Goal: Task Accomplishment & Management: Manage account settings

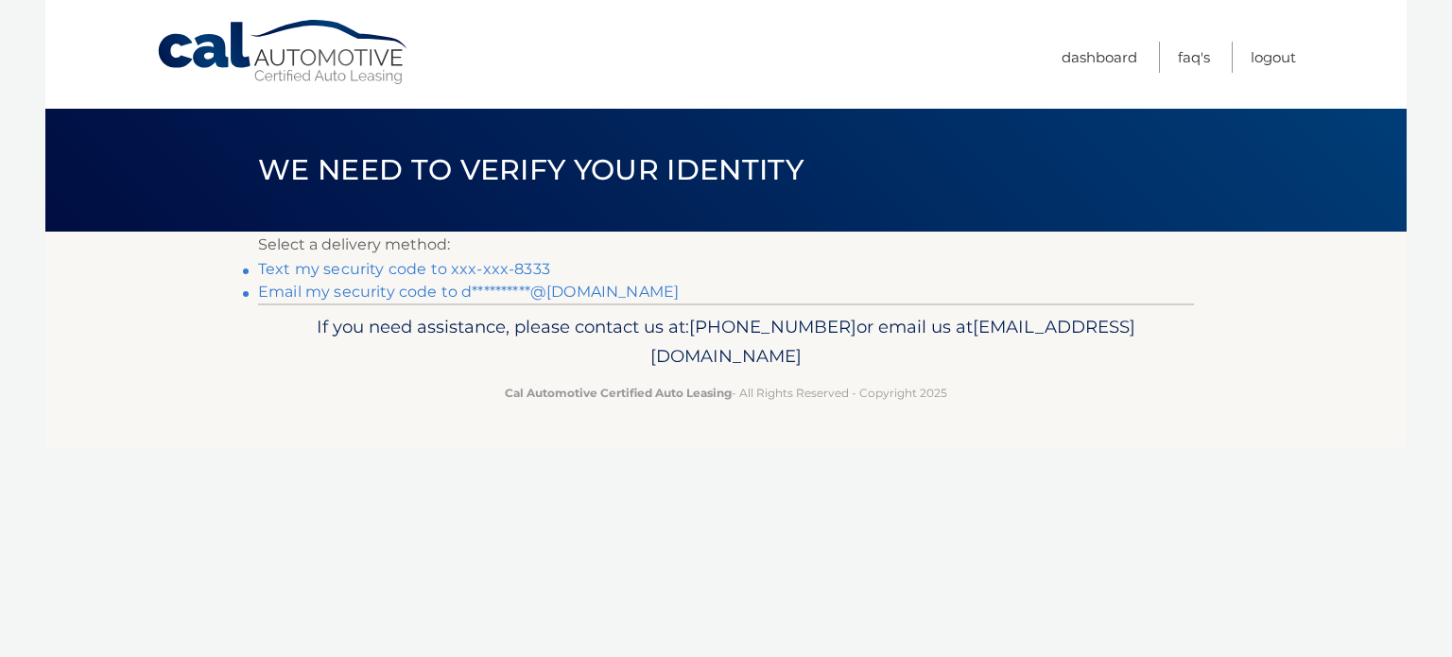
click at [278, 266] on link "Text my security code to xxx-xxx-8333" at bounding box center [404, 269] width 292 height 18
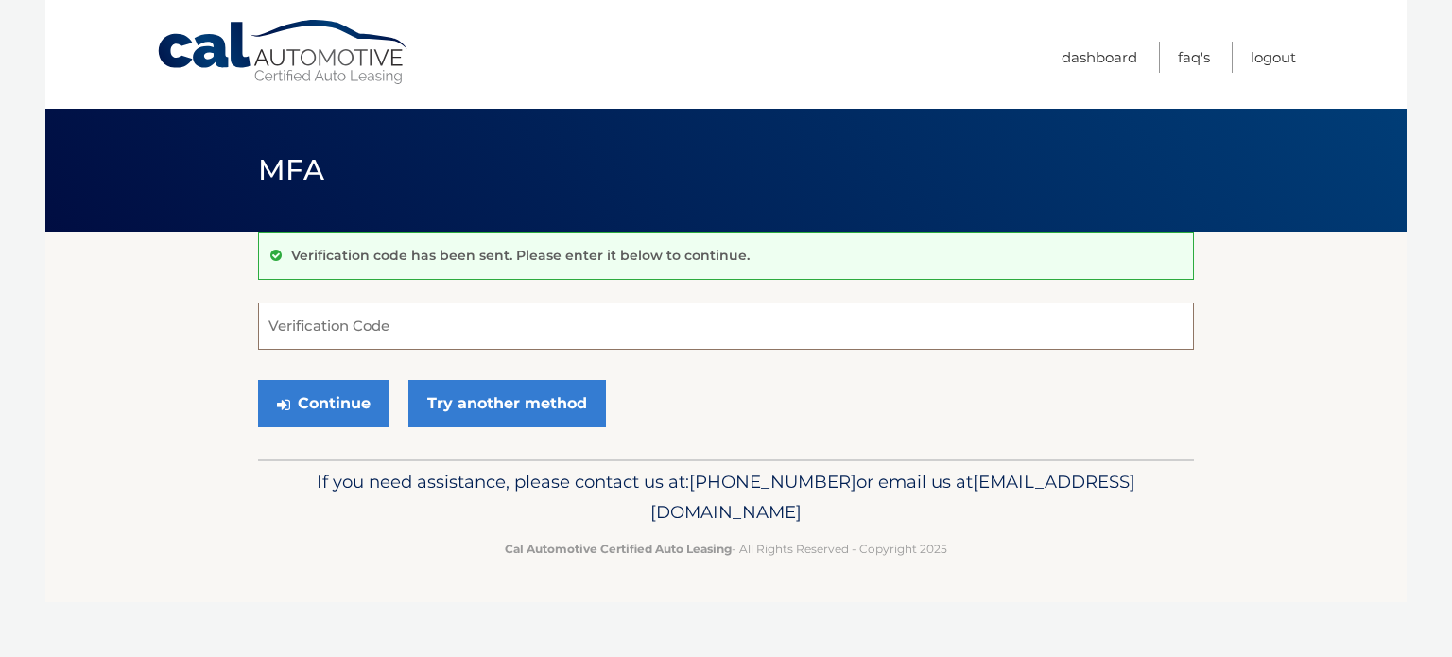
click at [315, 343] on input "Verification Code" at bounding box center [726, 325] width 936 height 47
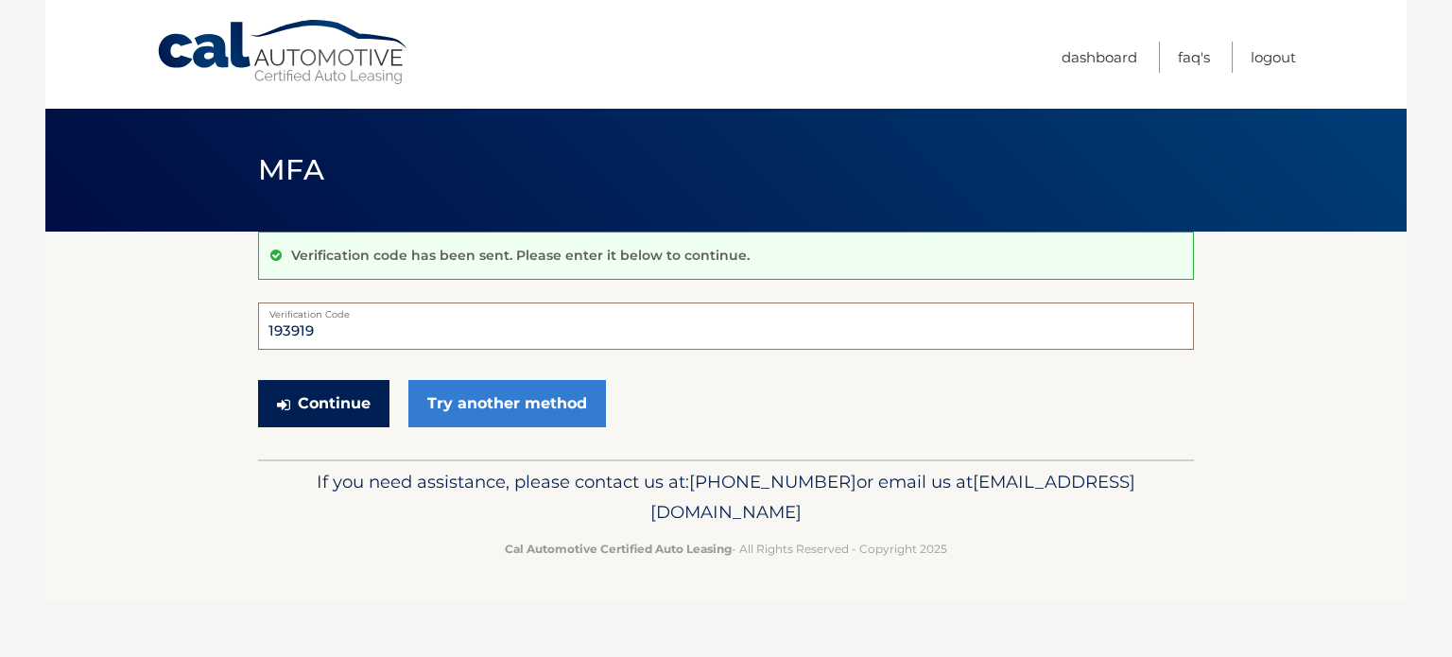
type input "193919"
click at [335, 398] on button "Continue" at bounding box center [323, 403] width 131 height 47
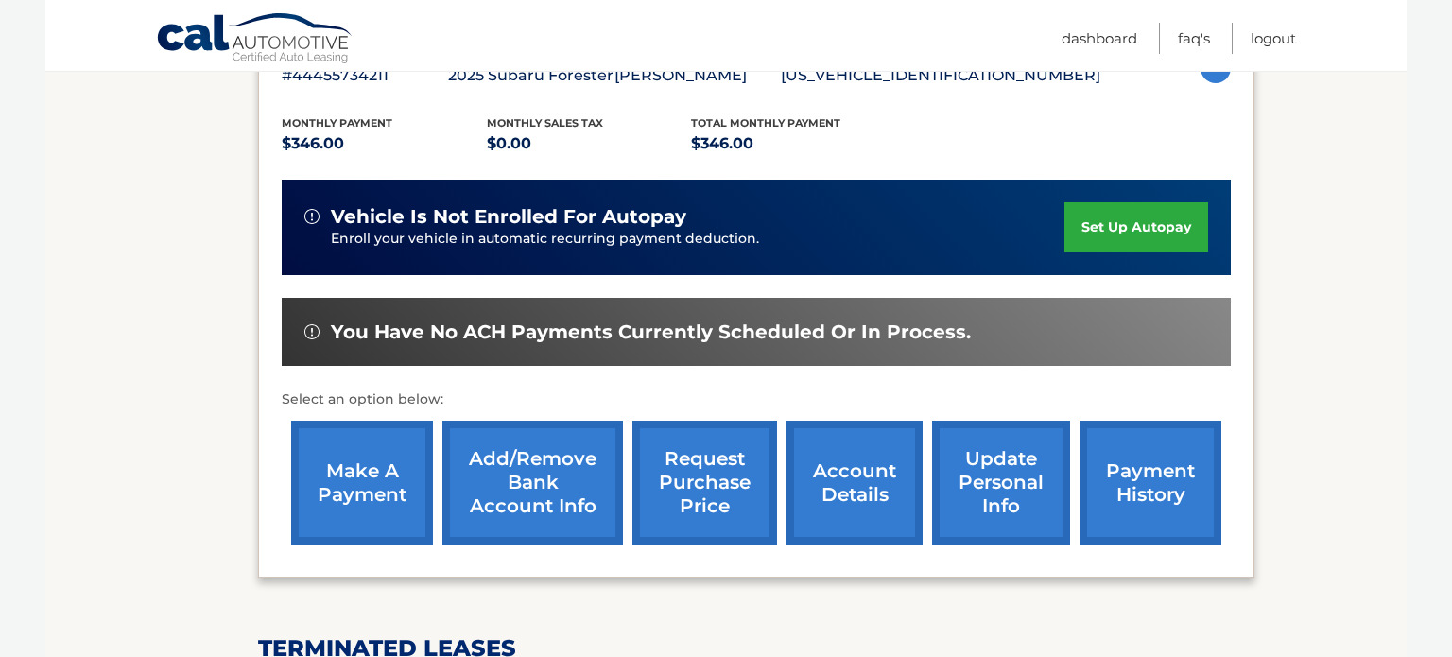
scroll to position [369, 0]
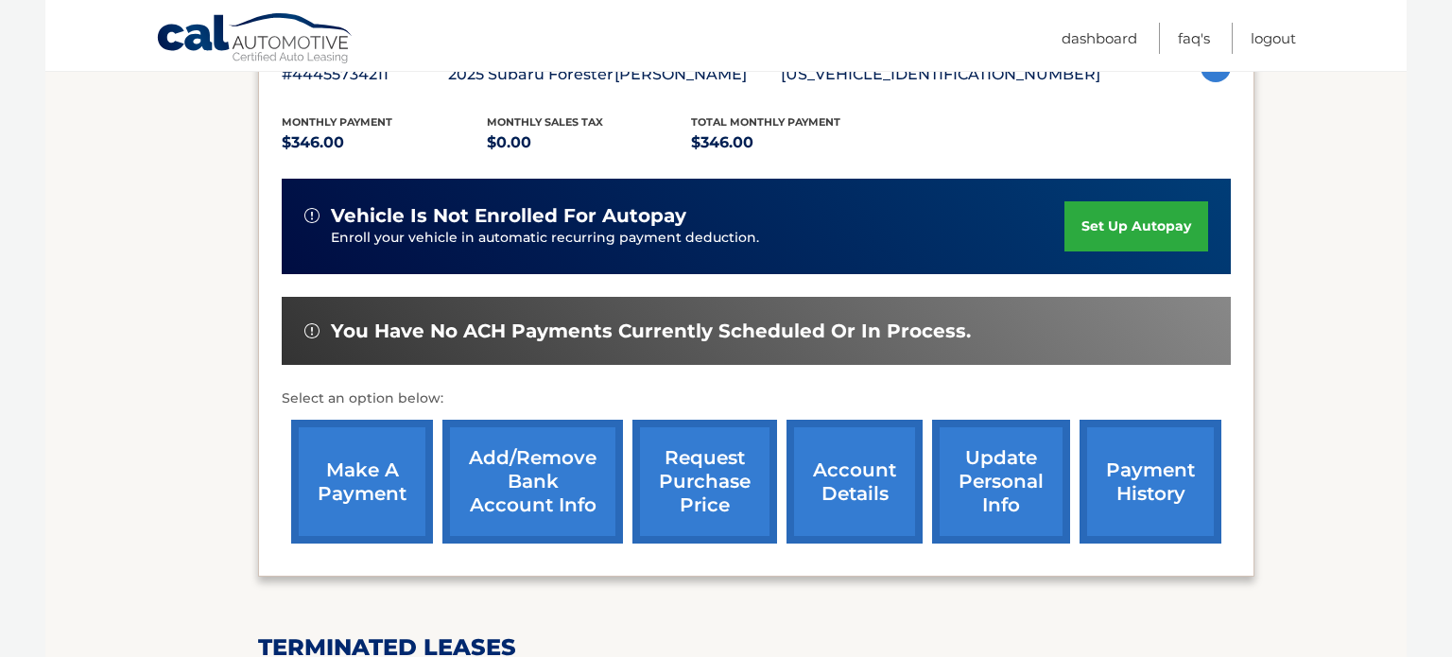
click at [357, 486] on link "make a payment" at bounding box center [362, 482] width 142 height 124
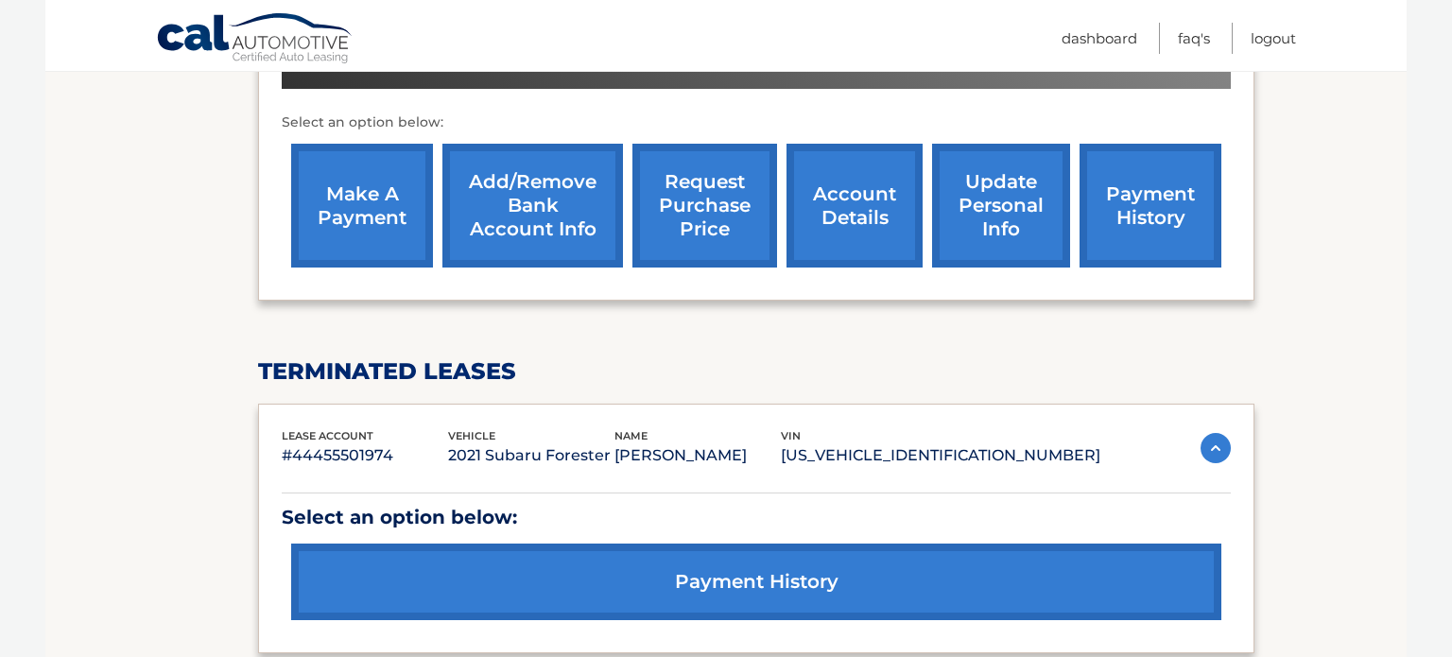
scroll to position [817, 0]
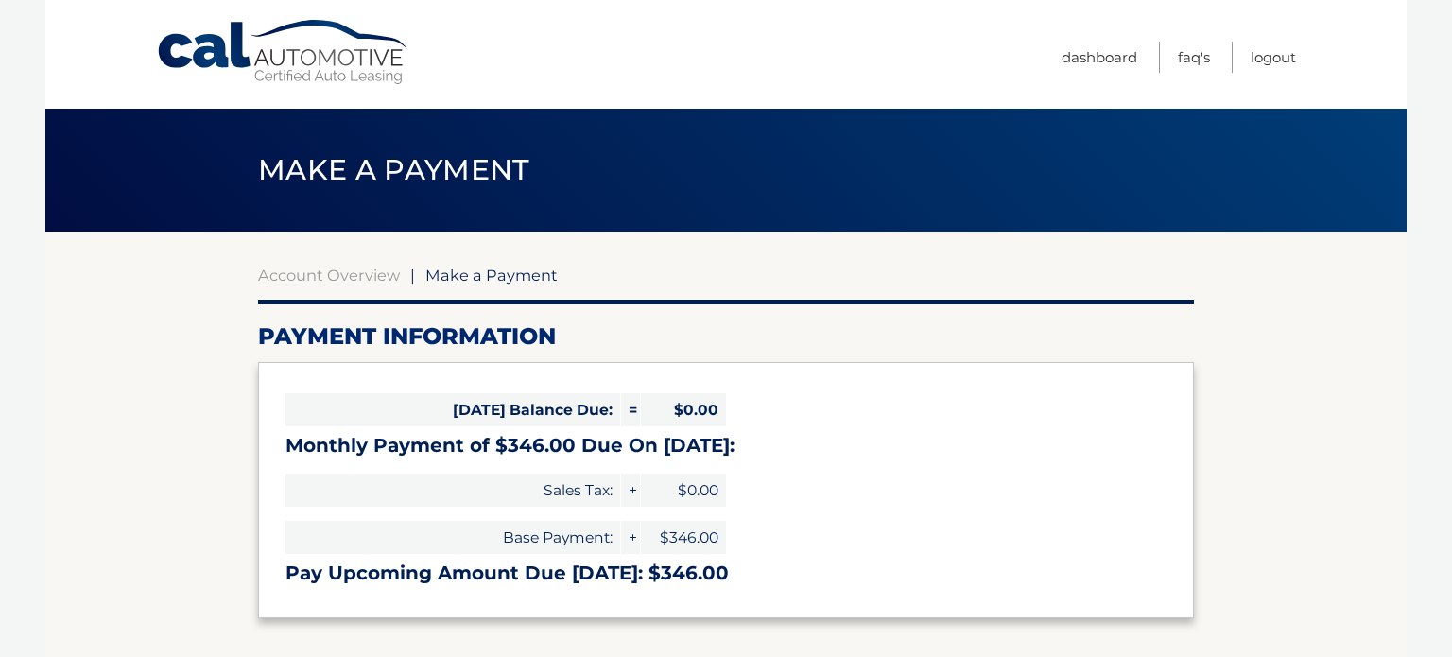
select select "NmE0NzEwZGItMzE4My00ZTU0LWFhODUtNDM1ODdhNWVkMGE5"
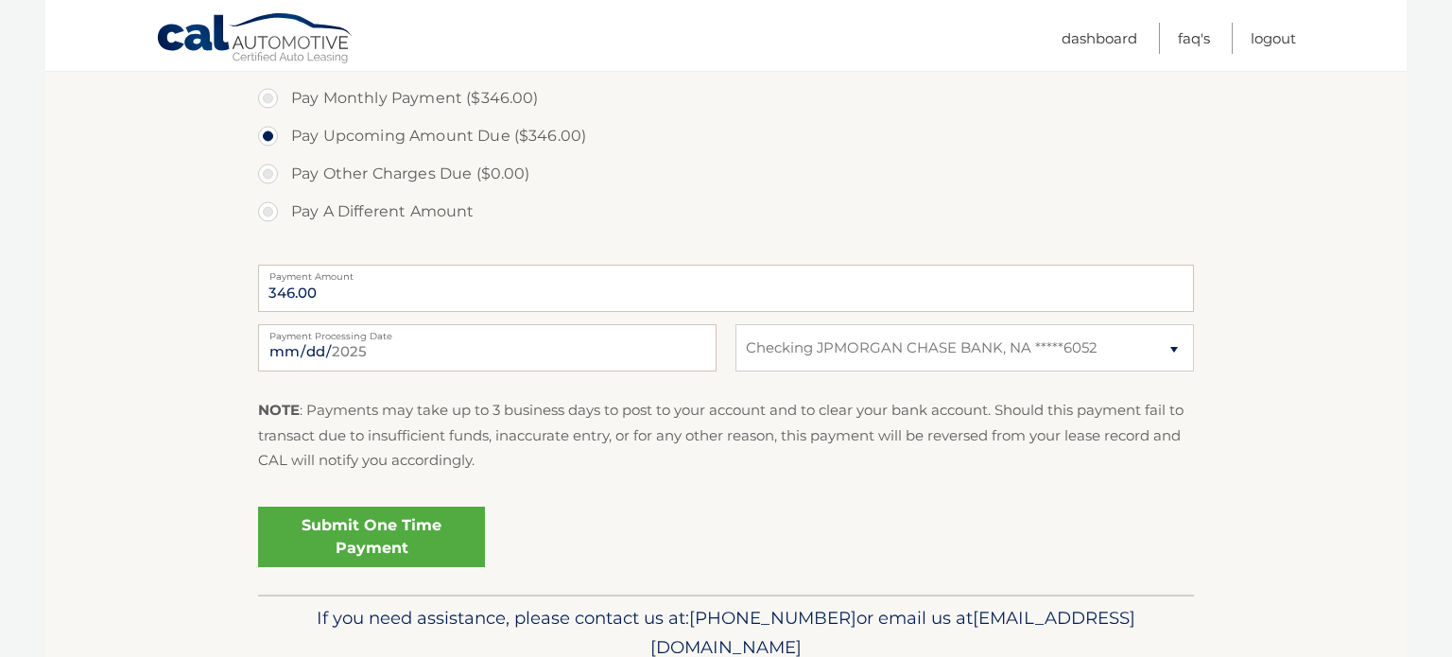
scroll to position [616, 0]
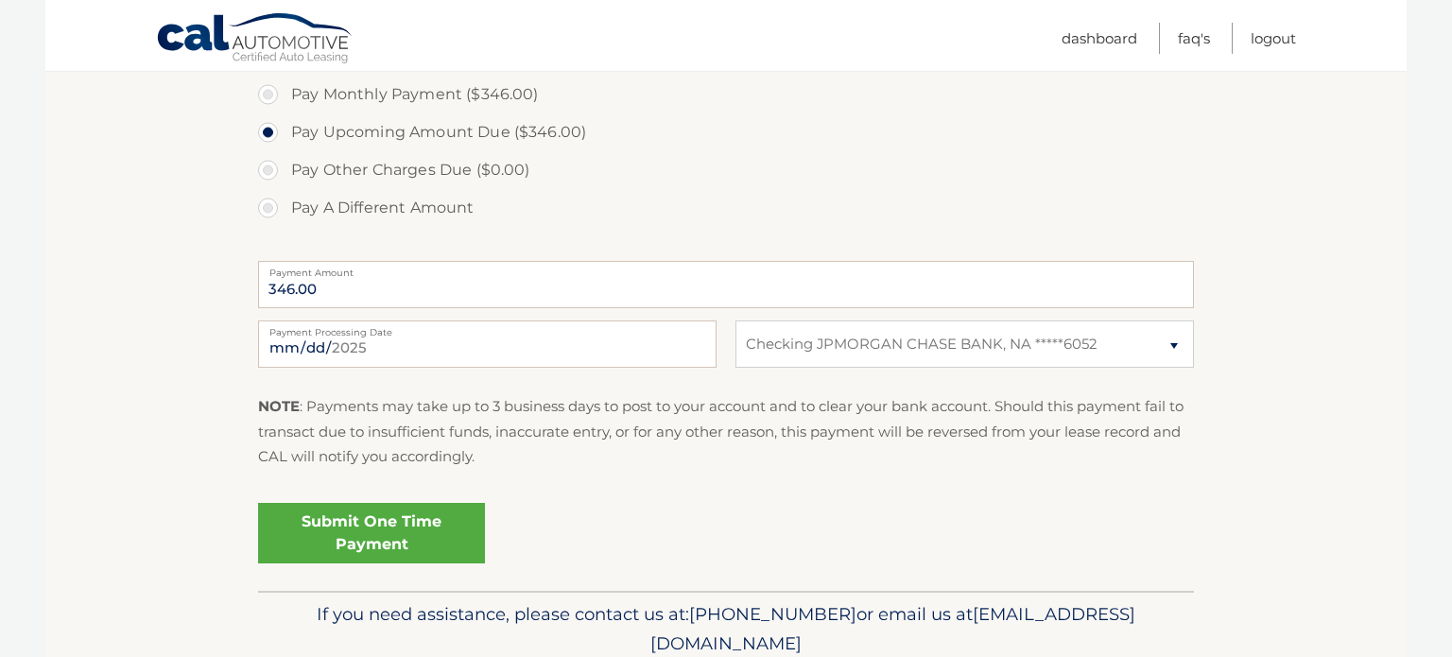
click at [356, 519] on link "Submit One Time Payment" at bounding box center [371, 533] width 227 height 60
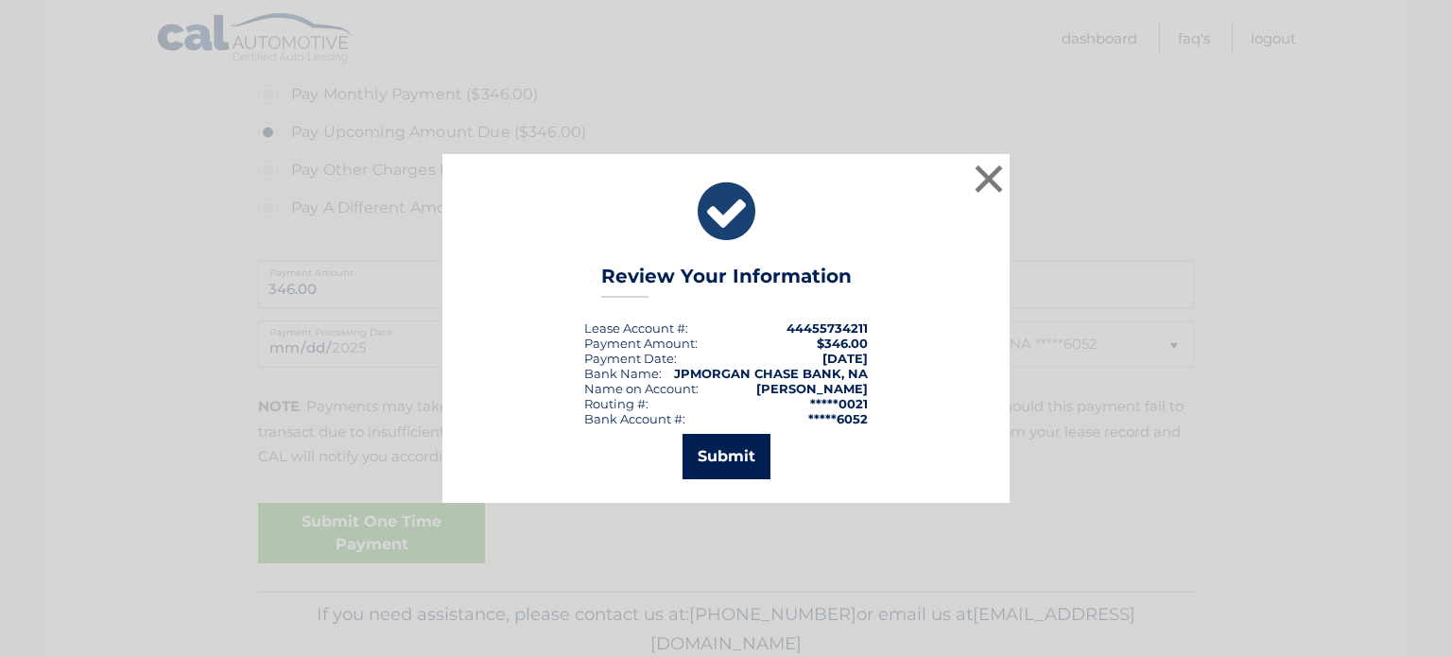
click at [725, 457] on button "Submit" at bounding box center [726, 456] width 88 height 45
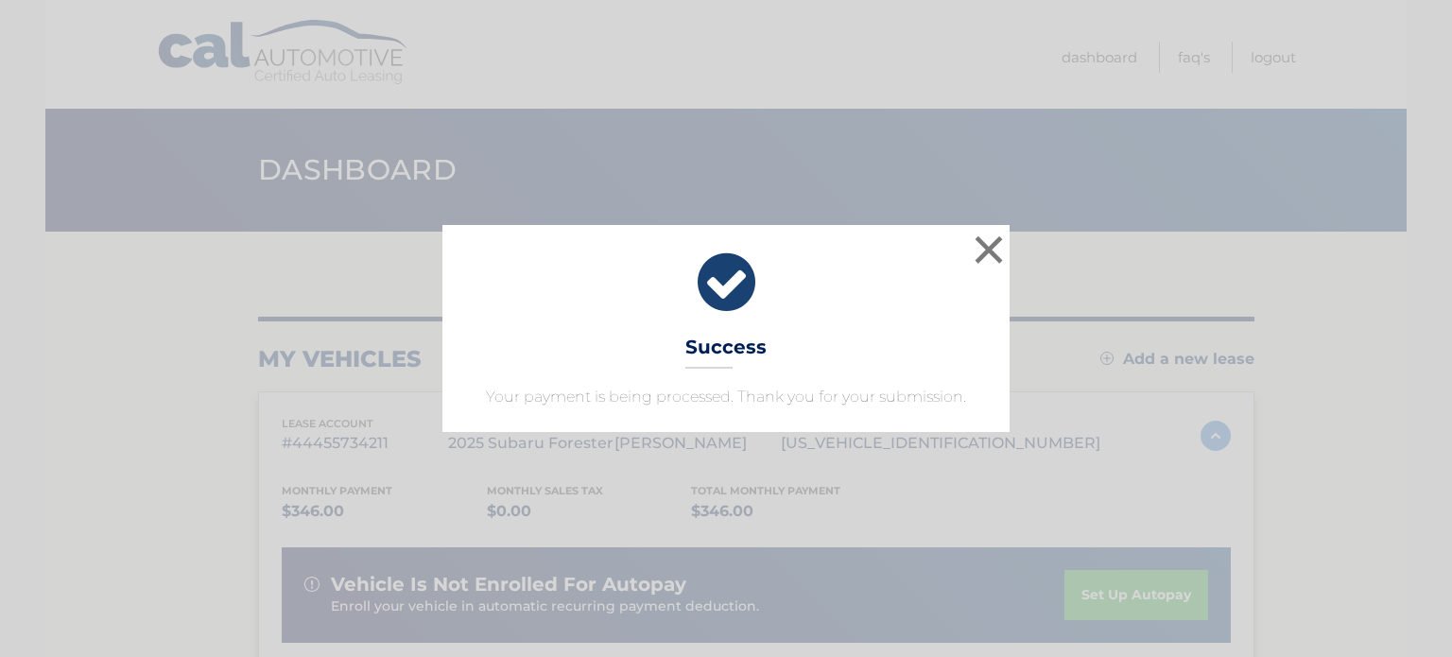
click at [976, 417] on div "× Success Your payment is being processed. Thank you for your submission." at bounding box center [725, 328] width 567 height 206
click at [978, 233] on button "×" at bounding box center [989, 250] width 38 height 38
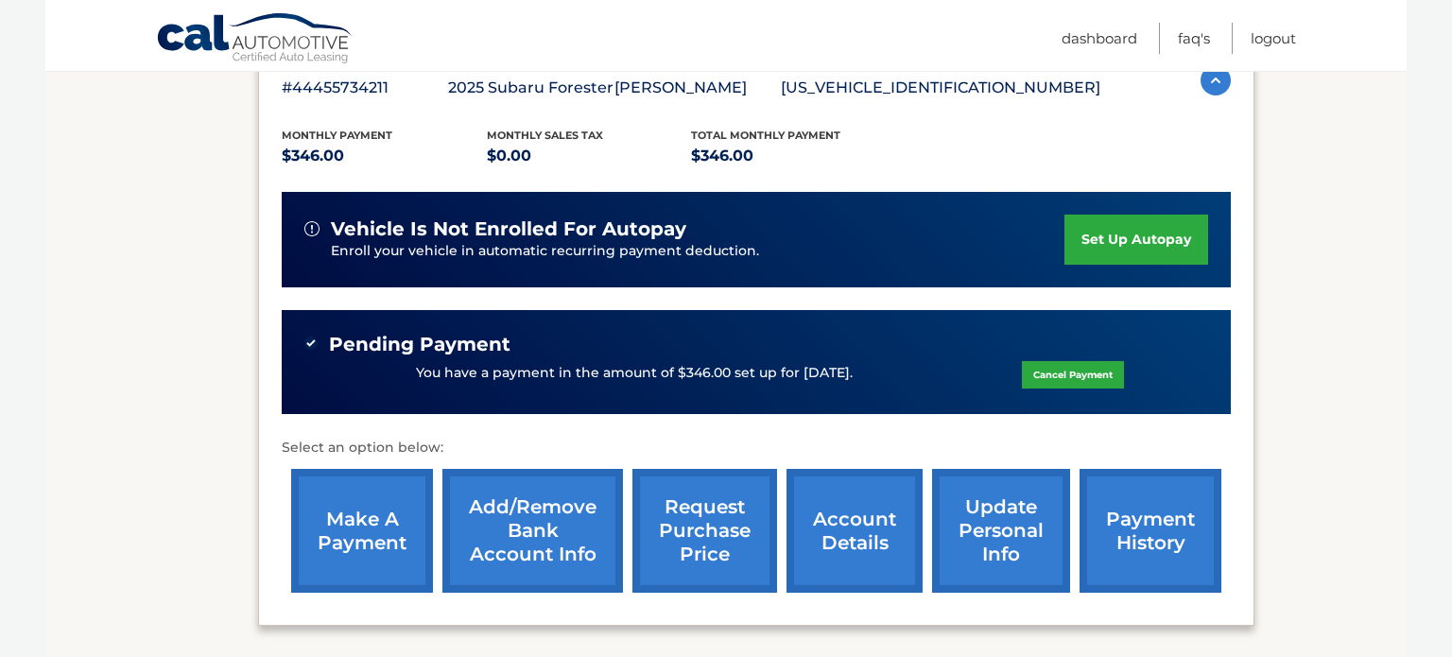
scroll to position [853, 0]
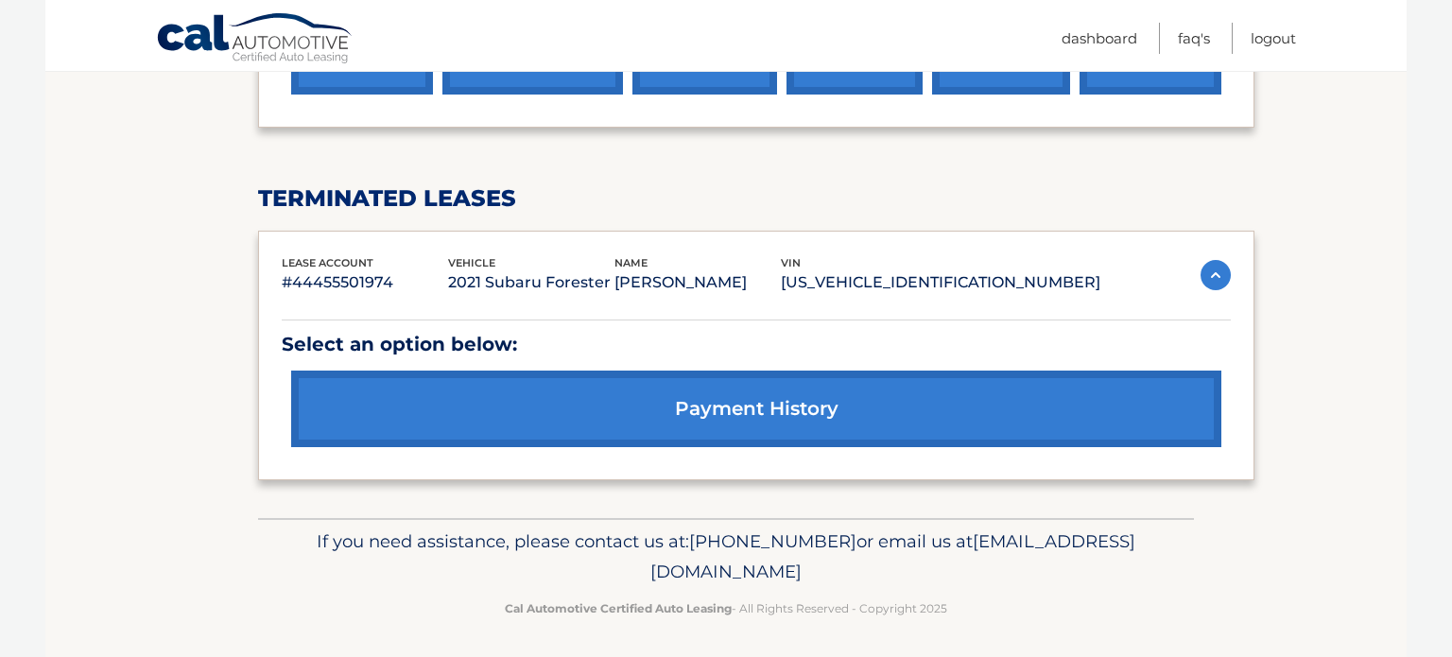
click at [663, 391] on link "payment history" at bounding box center [756, 408] width 930 height 77
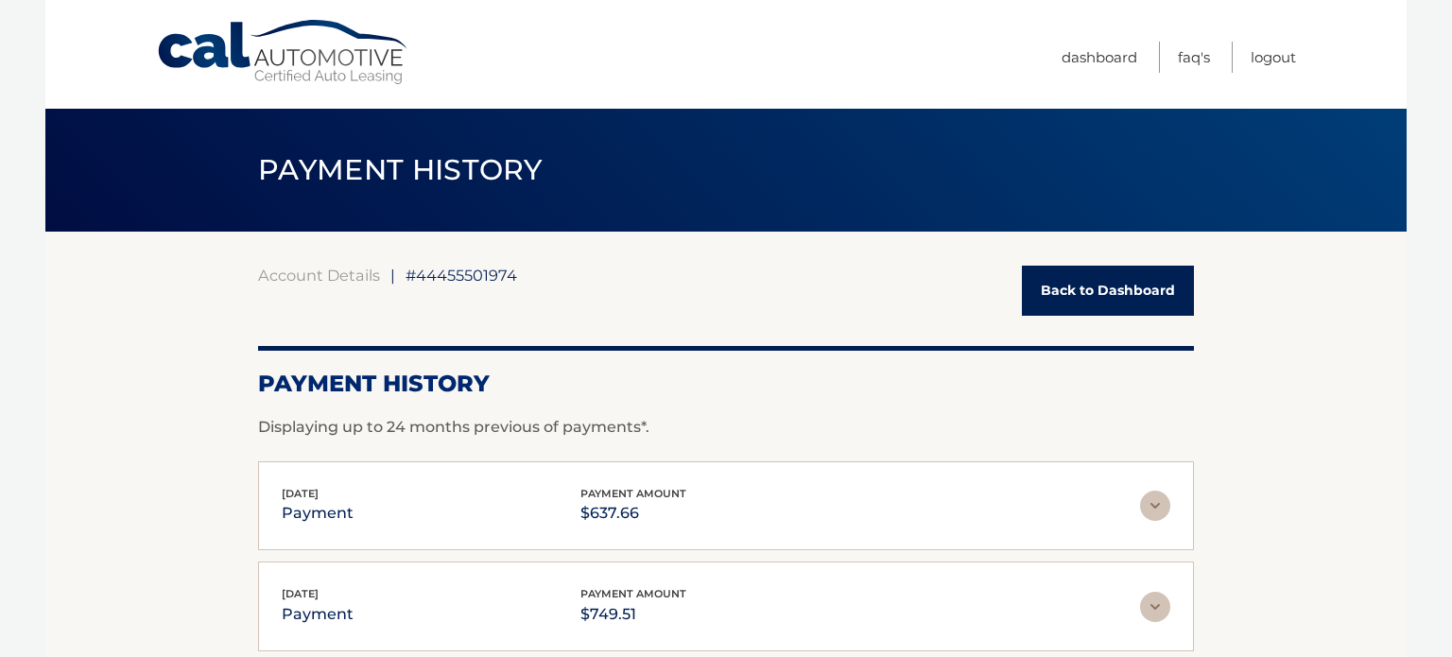
click at [1108, 272] on link "Back to Dashboard" at bounding box center [1108, 291] width 172 height 50
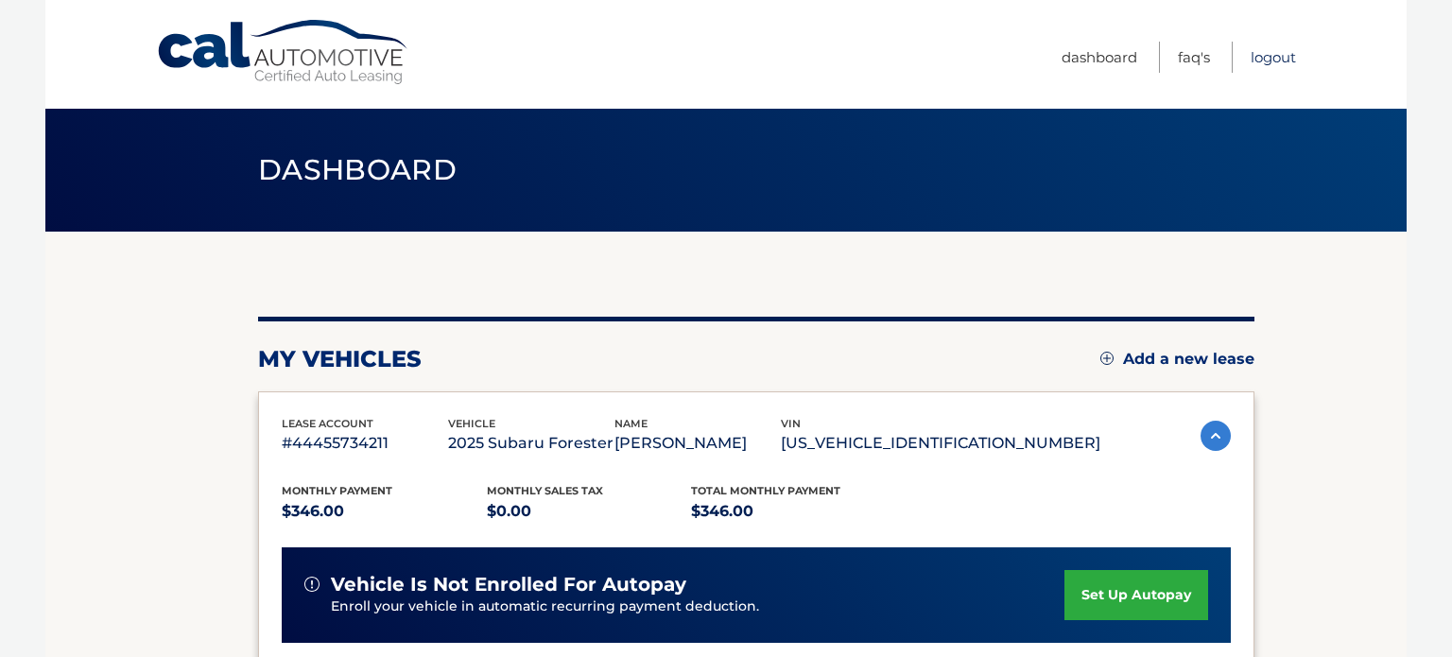
click at [1268, 58] on link "Logout" at bounding box center [1272, 57] width 45 height 31
